Goal: Task Accomplishment & Management: Use online tool/utility

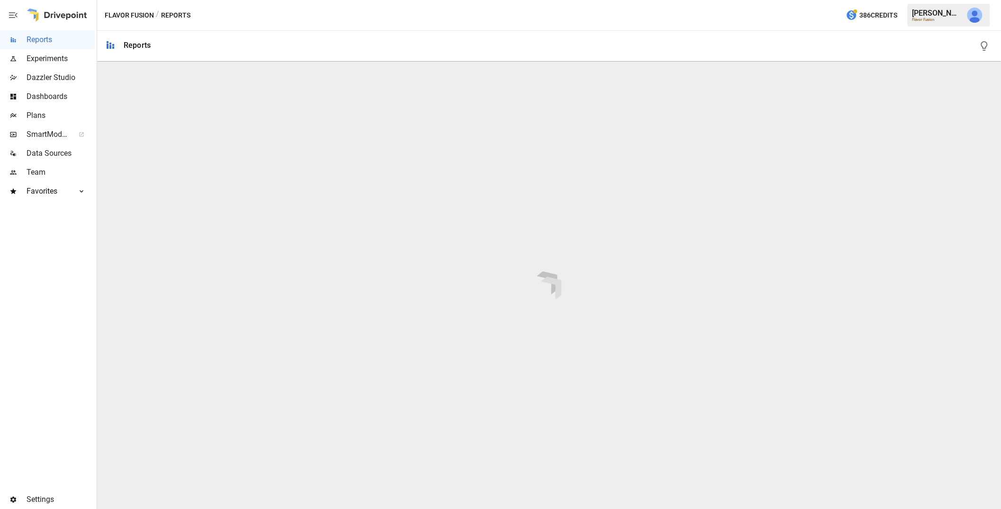
click at [42, 114] on span "Plans" at bounding box center [61, 115] width 68 height 11
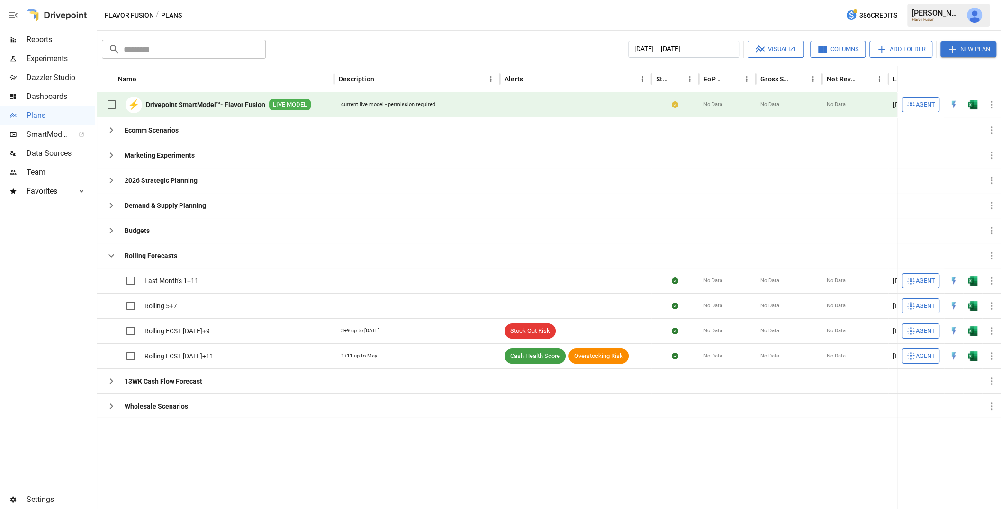
click at [923, 105] on span "Agent" at bounding box center [924, 104] width 19 height 11
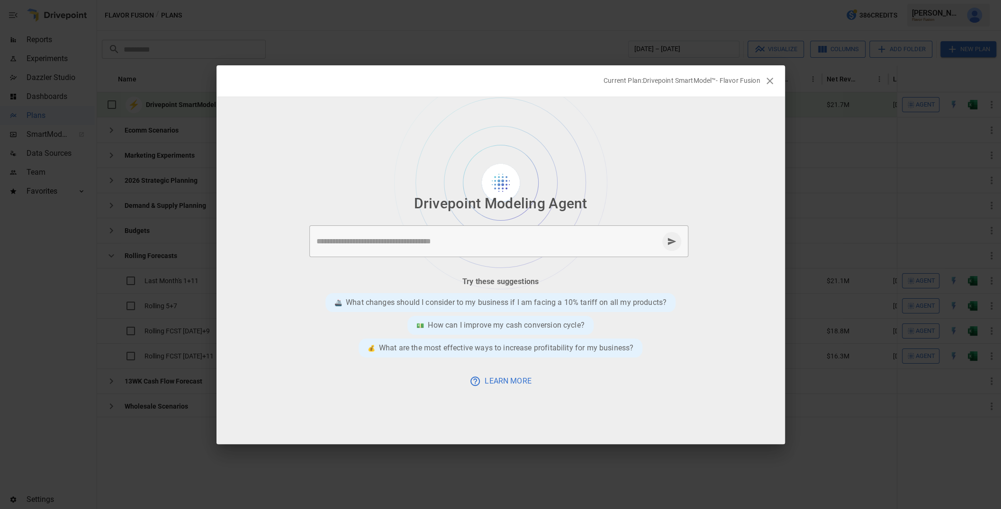
click at [424, 242] on textarea at bounding box center [487, 241] width 342 height 11
type textarea "**********"
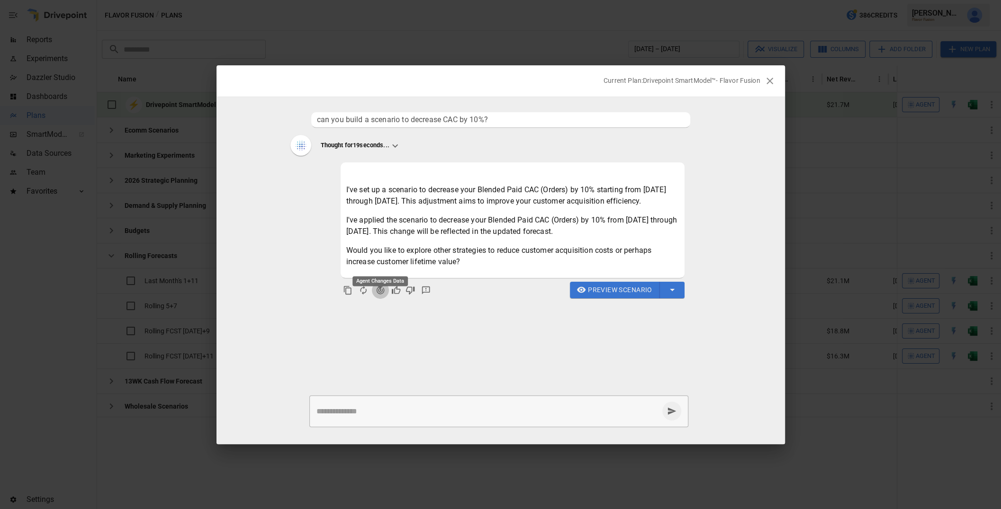
click at [376, 295] on icon "Agent Changes Data" at bounding box center [380, 290] width 9 height 9
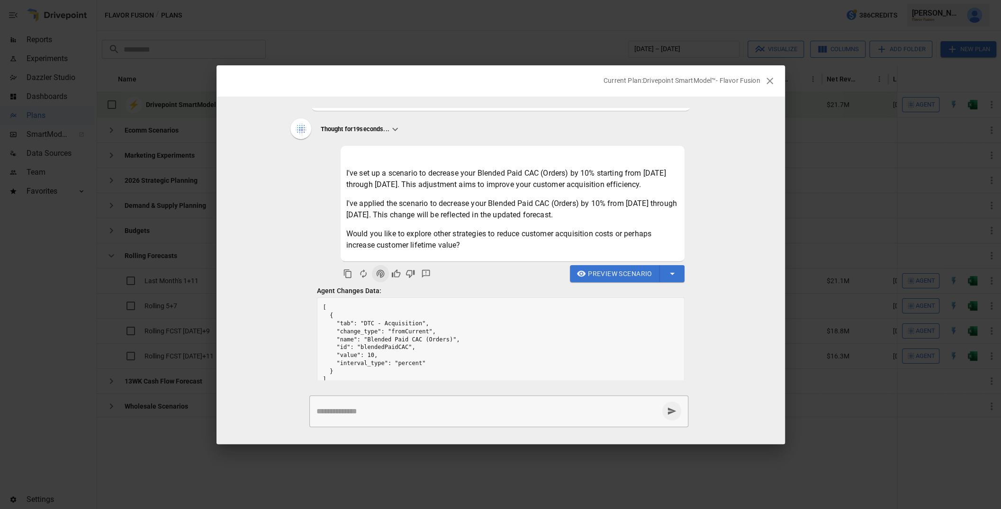
scroll to position [40, 0]
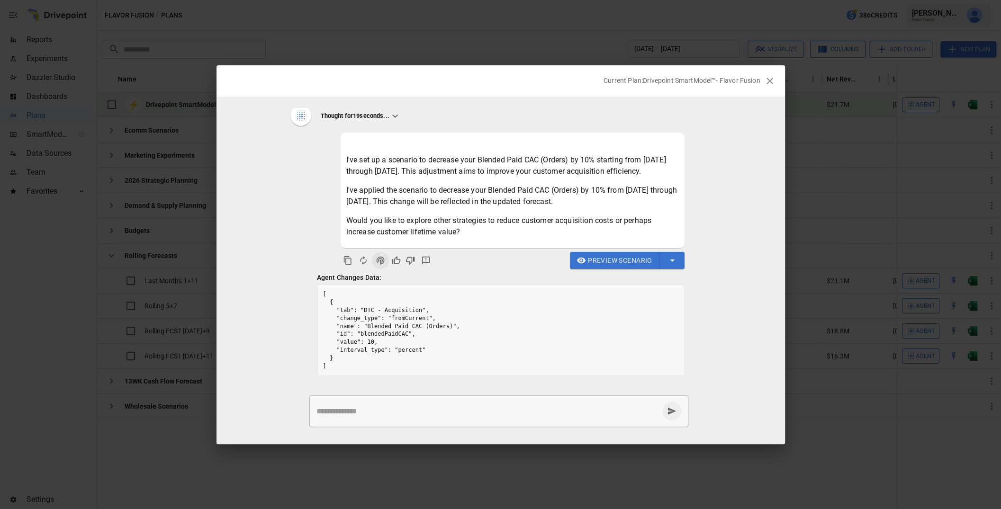
click at [377, 406] on textarea at bounding box center [487, 411] width 342 height 11
type textarea "**********"
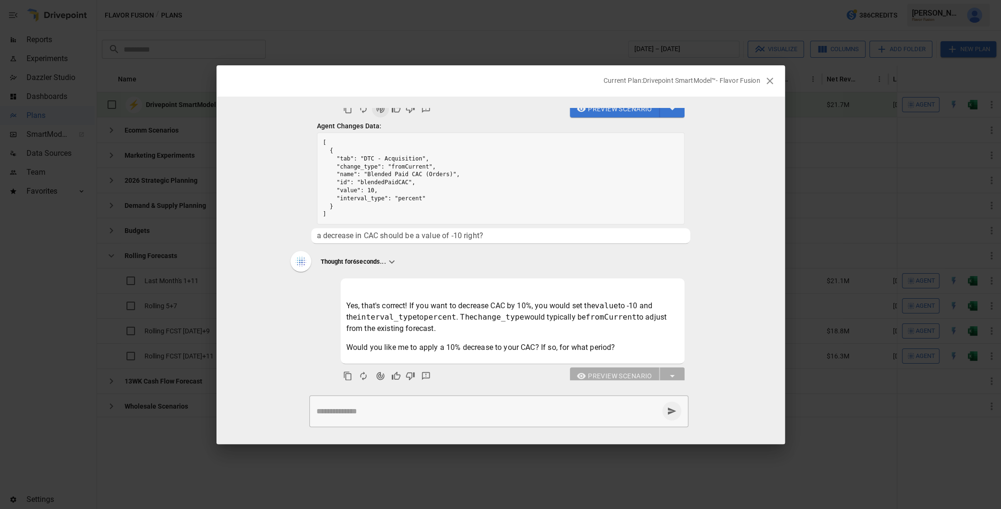
scroll to position [200, 0]
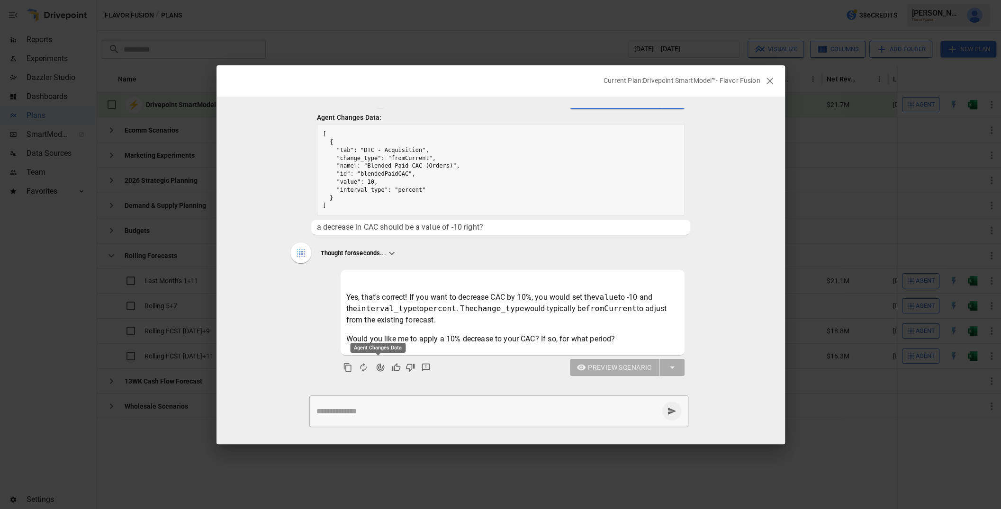
click at [376, 367] on icon "Agent Changes Data" at bounding box center [380, 367] width 9 height 9
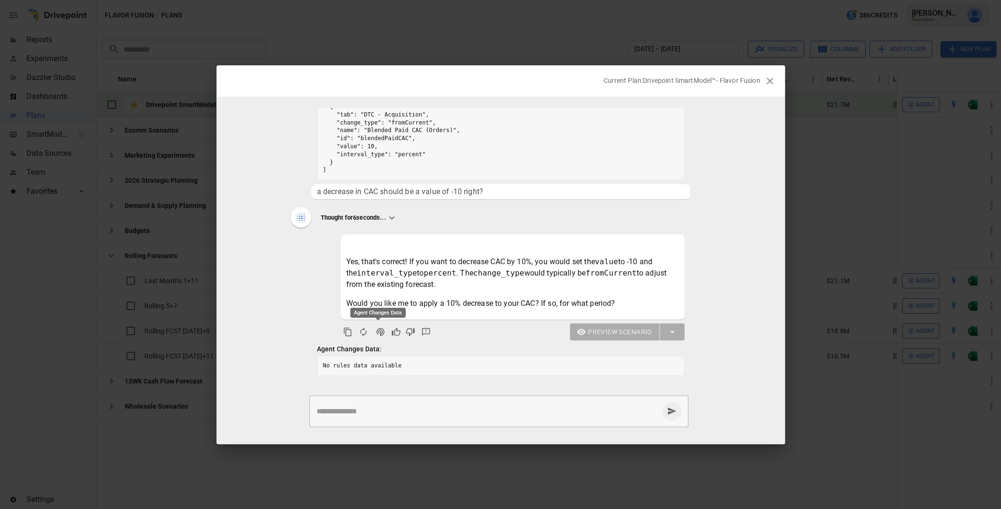
scroll to position [235, 0]
click at [376, 335] on icon "Agent Changes Data" at bounding box center [380, 331] width 9 height 9
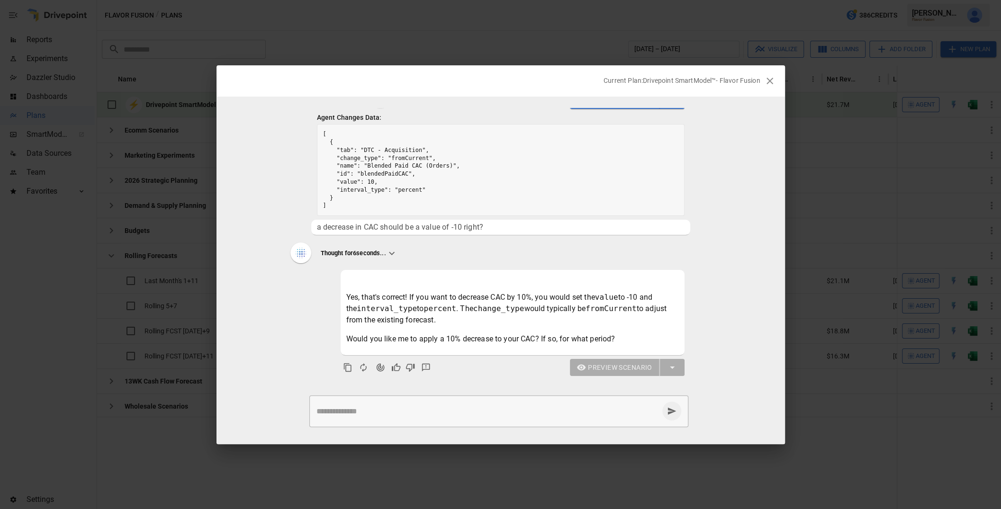
scroll to position [200, 0]
click at [393, 411] on textarea at bounding box center [487, 411] width 342 height 11
type textarea "**********"
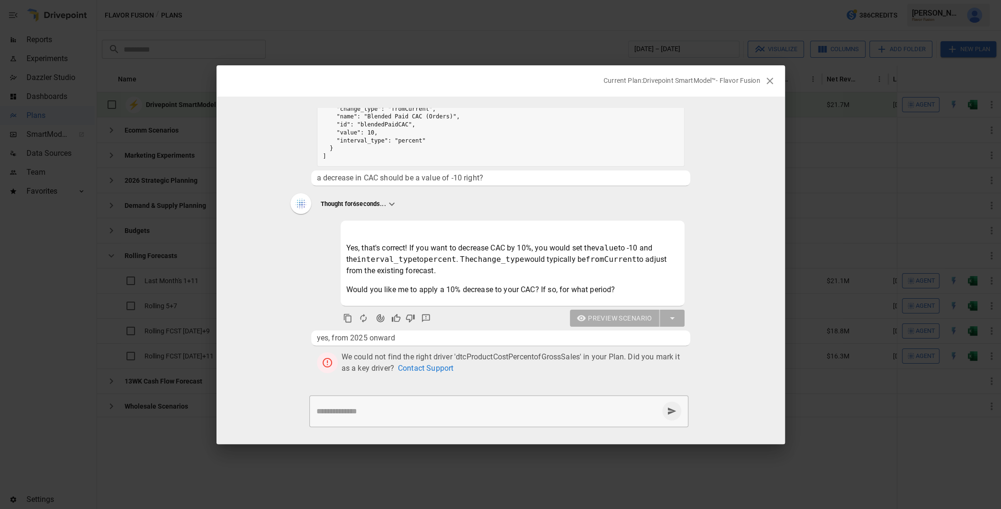
scroll to position [249, 0]
click at [448, 410] on textarea at bounding box center [487, 411] width 342 height 11
type textarea "**********"
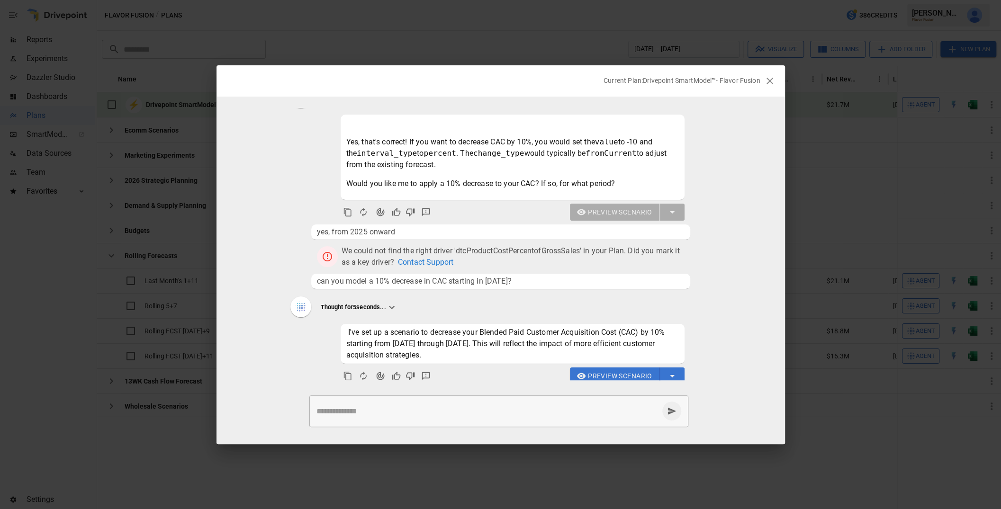
scroll to position [364, 0]
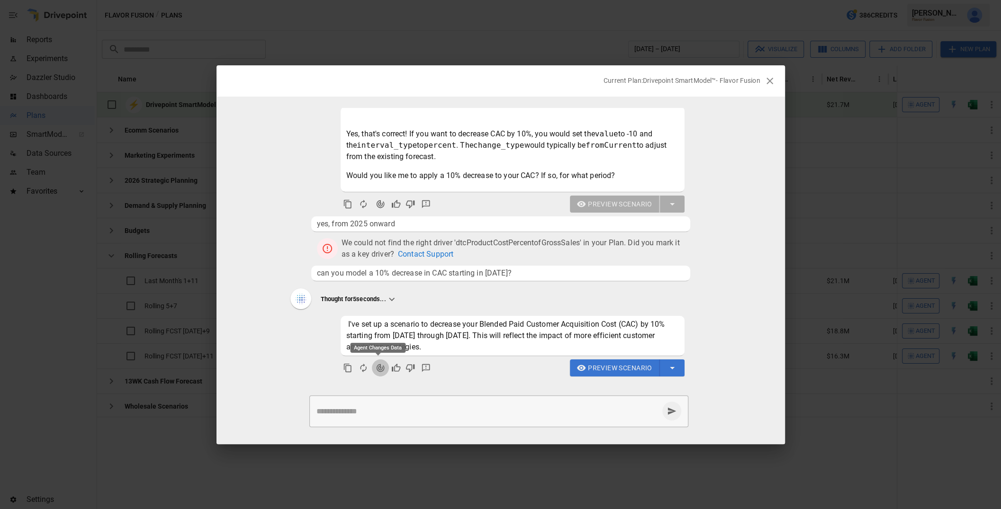
click at [377, 368] on icon "Agent Changes Data" at bounding box center [380, 367] width 9 height 9
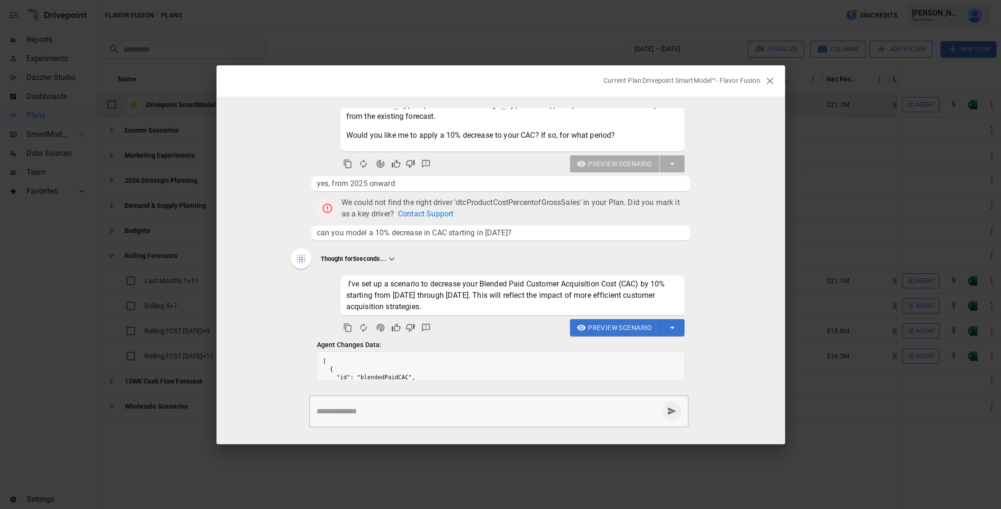
scroll to position [470, 0]
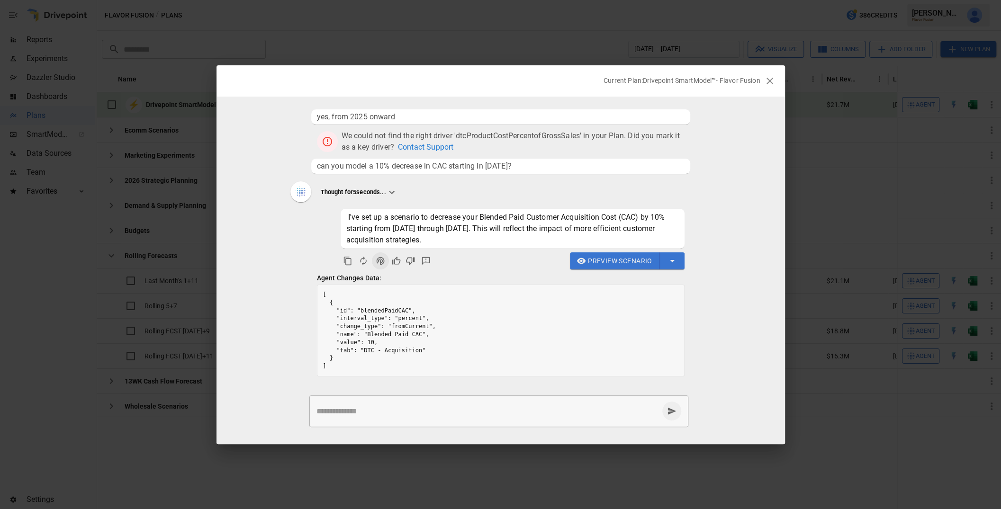
click at [423, 411] on textarea at bounding box center [487, 411] width 342 height 11
type textarea "*"
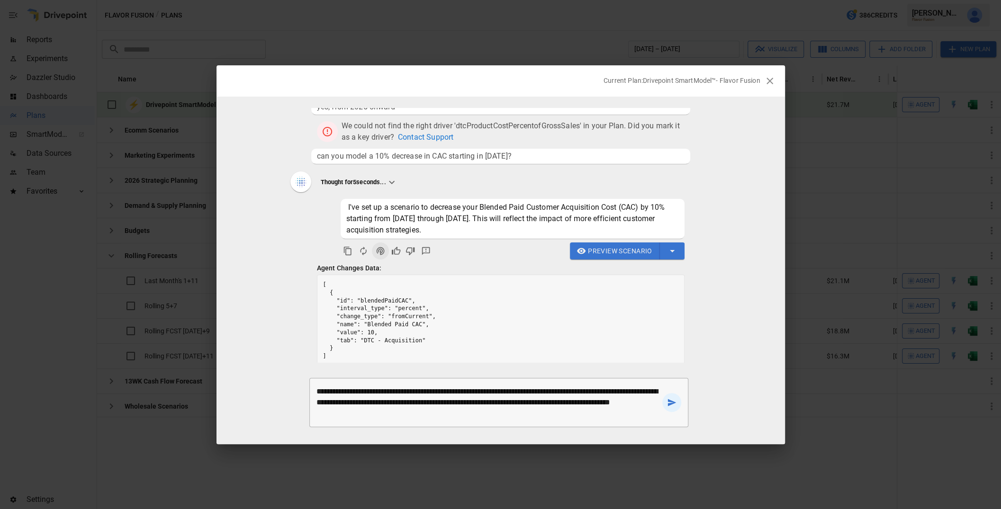
type textarea "**********"
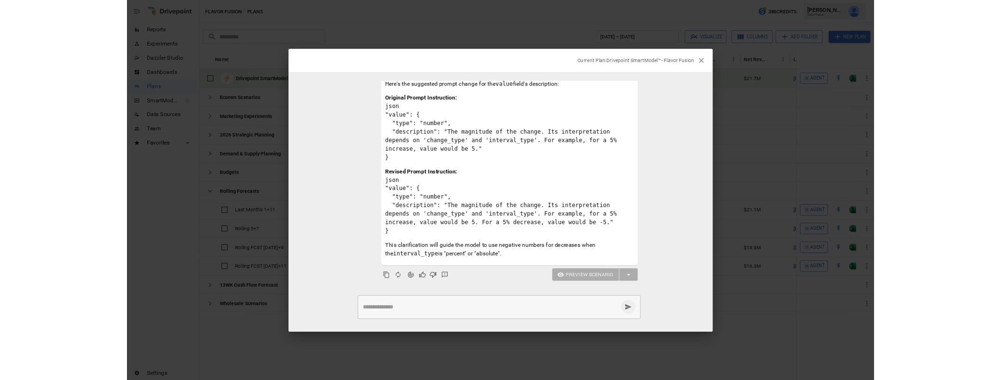
scroll to position [869, 0]
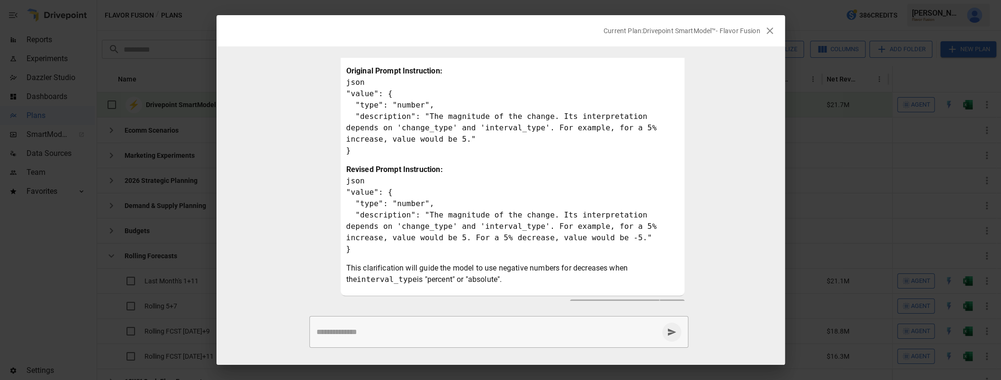
click at [377, 328] on textarea at bounding box center [487, 331] width 342 height 11
type textarea "**********"
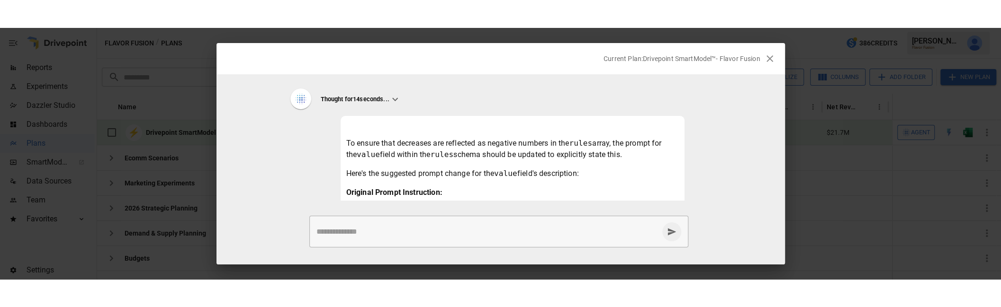
scroll to position [977, 0]
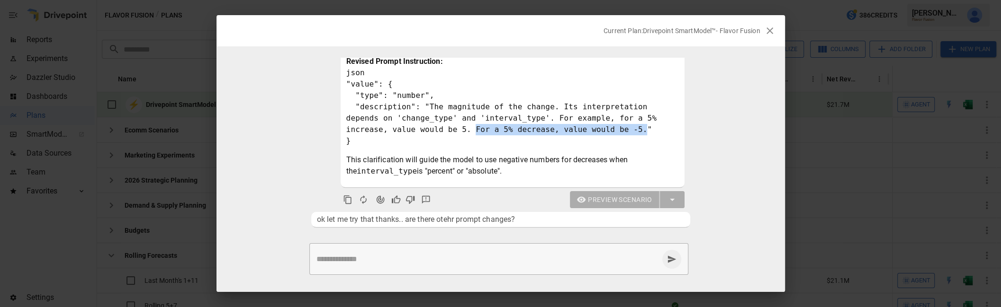
drag, startPoint x: 473, startPoint y: 141, endPoint x: 645, endPoint y: 144, distance: 171.9
click at [645, 144] on code "json "value": { "type": "number", "description": "The magnitude of the change. …" at bounding box center [503, 106] width 315 height 77
copy code "For a 5% decrease, value would be -5."
click at [205, 77] on div "Current Plan: Drivepoint SmartModel™- Flavor Fusion can you build a scenario to…" at bounding box center [500, 153] width 1001 height 307
